Goal: Navigation & Orientation: Find specific page/section

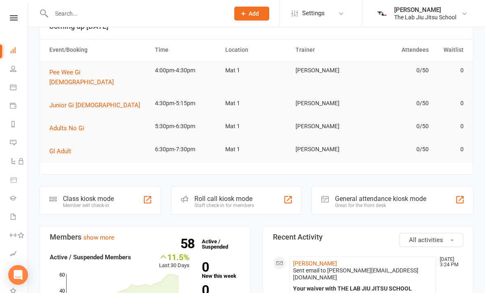
click at [11, 67] on icon at bounding box center [13, 68] width 7 height 7
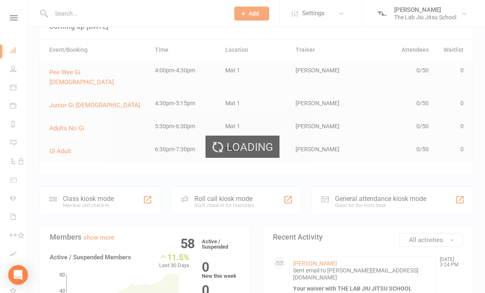
select select "100"
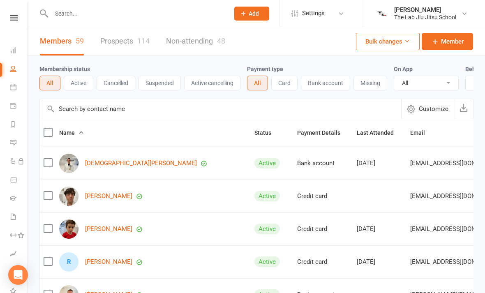
click at [117, 43] on link "Prospects 114" at bounding box center [124, 41] width 49 height 28
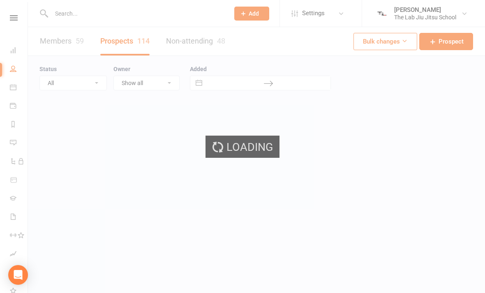
select select "100"
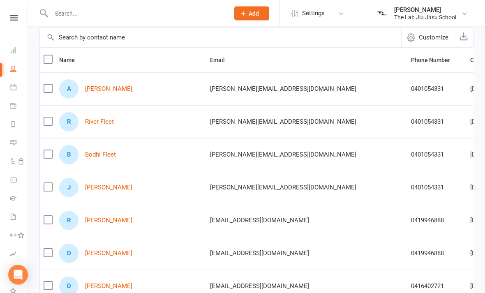
scroll to position [71, 0]
click at [12, 15] on icon at bounding box center [14, 17] width 8 height 5
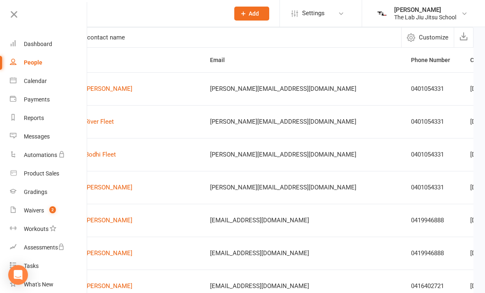
click at [31, 44] on div "Dashboard" at bounding box center [38, 44] width 28 height 7
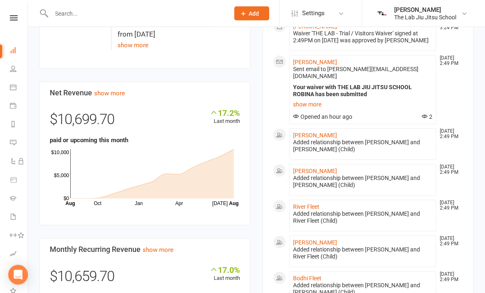
scroll to position [478, 0]
click at [12, 69] on icon at bounding box center [13, 68] width 7 height 7
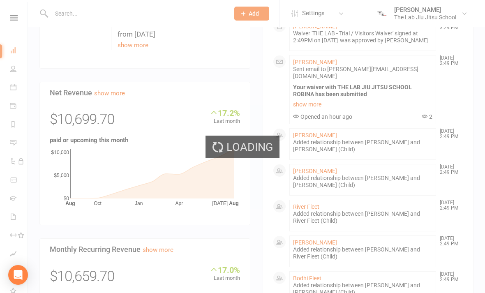
select select "100"
